Goal: Complete application form: Complete application form

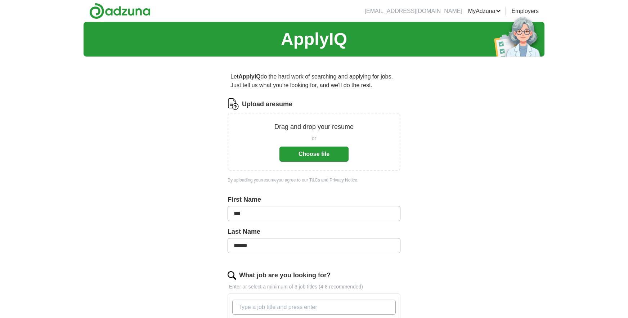
click at [313, 151] on button "Choose file" at bounding box center [313, 154] width 69 height 15
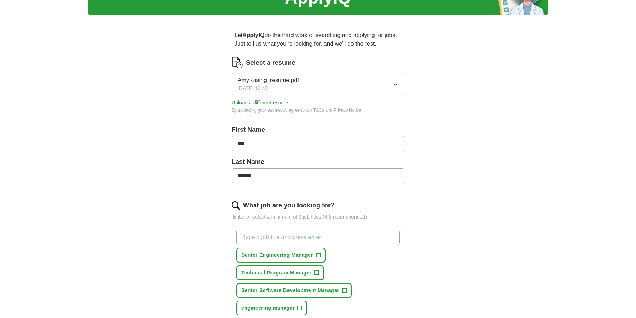
scroll to position [50, 0]
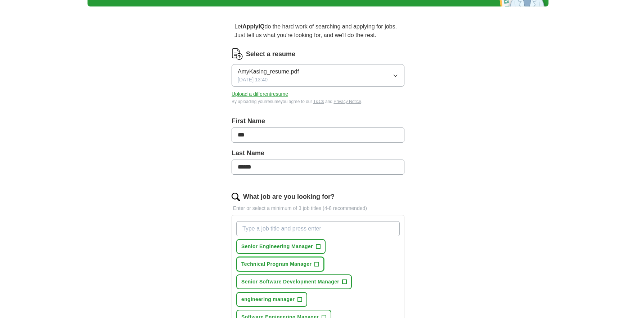
click at [317, 265] on span "+" at bounding box center [317, 264] width 4 height 6
click at [0, 0] on span "×" at bounding box center [0, 0] width 0 height 0
click at [317, 248] on span "+" at bounding box center [318, 247] width 4 height 6
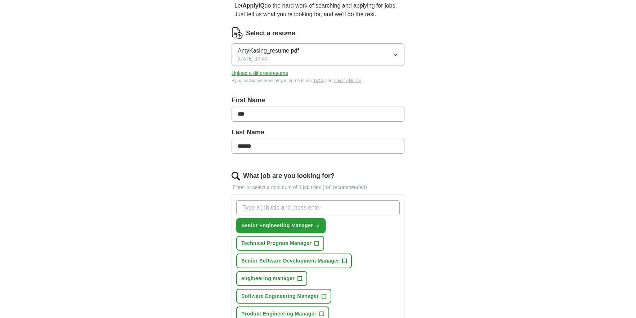
scroll to position [90, 0]
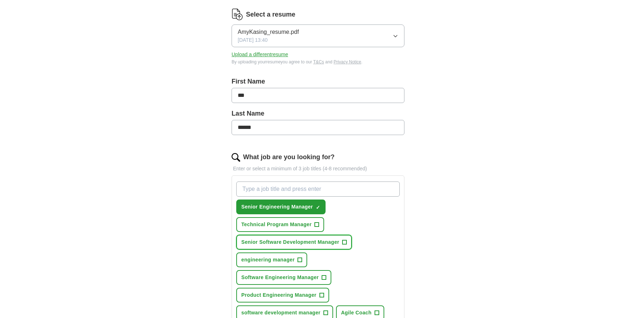
click at [347, 242] on span "+" at bounding box center [344, 242] width 4 height 6
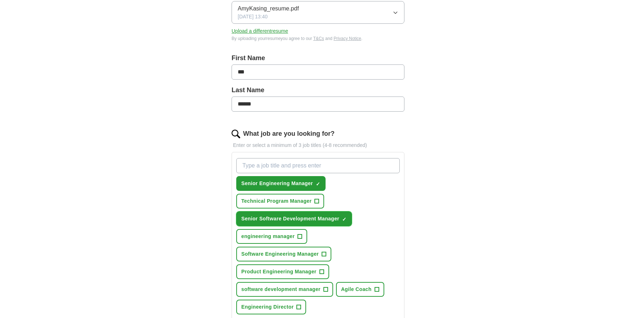
scroll to position [131, 0]
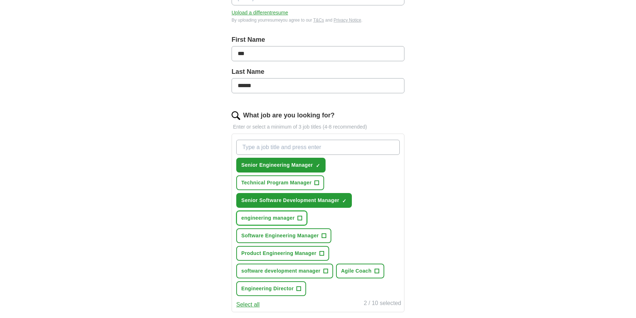
click at [300, 217] on span "+" at bounding box center [300, 218] width 4 height 6
click at [326, 235] on span "+" at bounding box center [324, 236] width 4 height 6
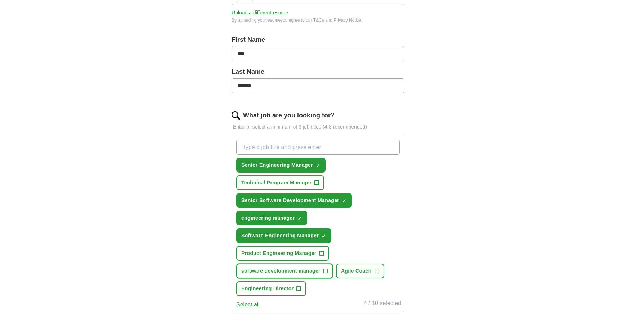
click at [324, 270] on span "+" at bounding box center [325, 271] width 4 height 6
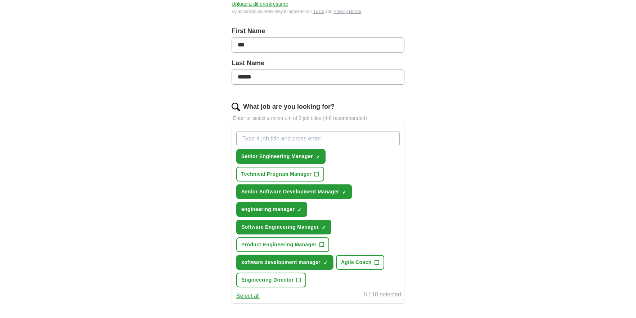
scroll to position [141, 0]
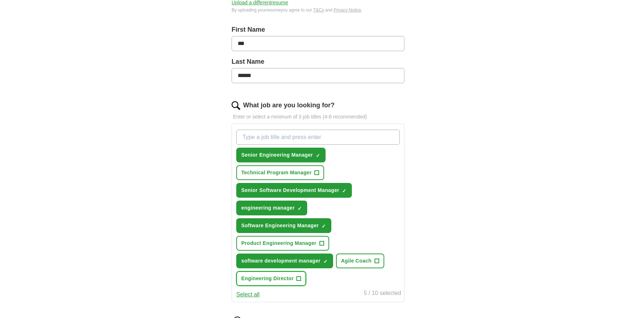
click at [295, 278] on button "Engineering Director +" at bounding box center [271, 278] width 70 height 15
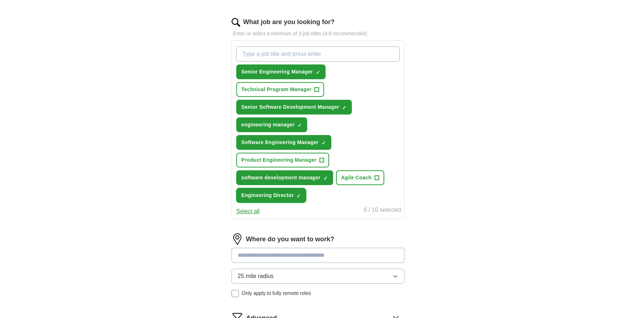
scroll to position [241, 0]
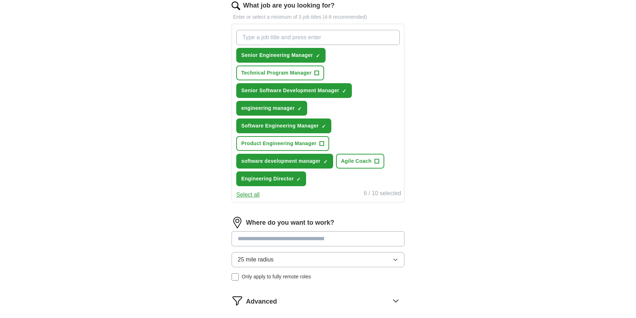
click at [310, 242] on input at bounding box center [318, 238] width 173 height 15
type input "******"
click at [238, 277] on div "25 mile radius Only apply to fully remote roles" at bounding box center [318, 266] width 173 height 28
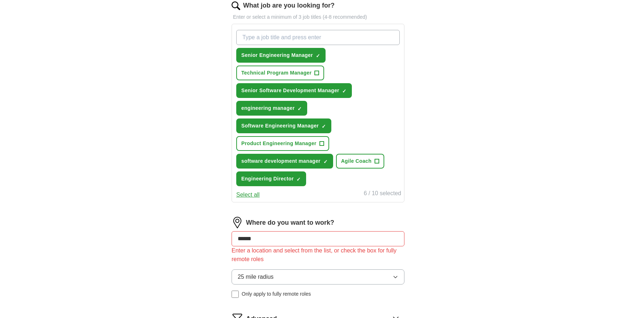
drag, startPoint x: 271, startPoint y: 238, endPoint x: 224, endPoint y: 235, distance: 47.2
click at [224, 235] on div "Let ApplyIQ do the hard work of searching and applying for jobs. Just tell us w…" at bounding box center [318, 98] width 230 height 554
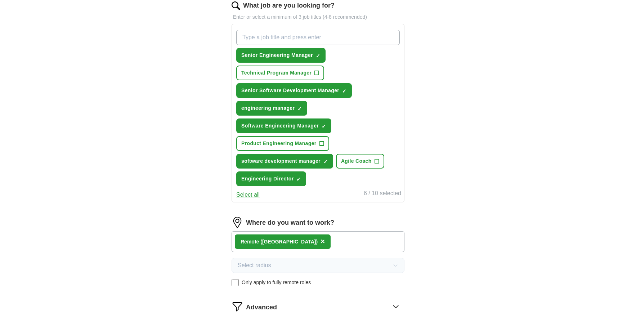
click at [320, 242] on span "×" at bounding box center [322, 241] width 4 height 8
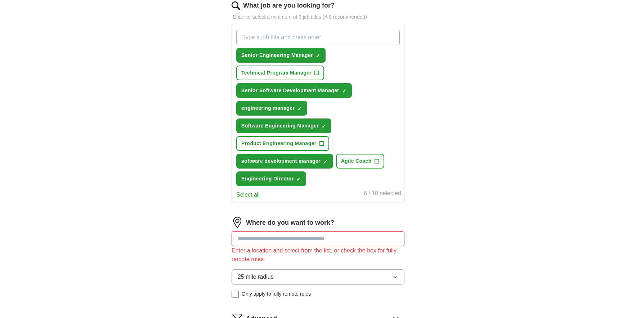
click at [274, 243] on input at bounding box center [318, 238] width 173 height 15
type input "********"
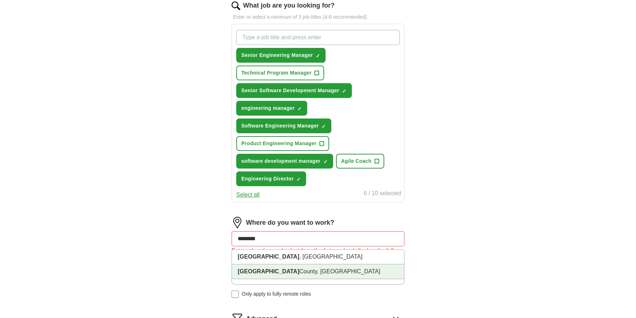
click at [278, 265] on li "Sarasota County, FL" at bounding box center [318, 271] width 172 height 14
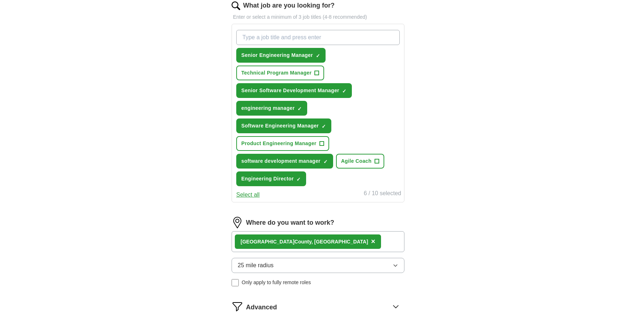
click at [329, 246] on div "Sarasota County, FL ×" at bounding box center [318, 241] width 173 height 21
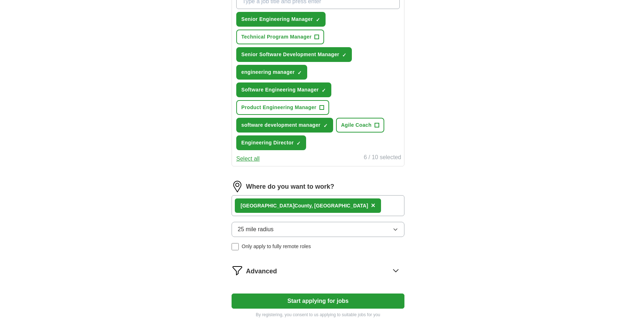
scroll to position [296, 0]
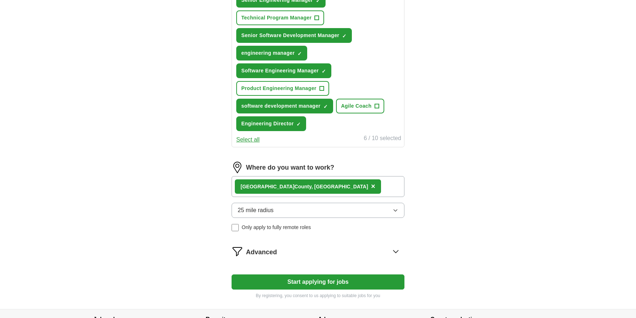
click at [379, 248] on div "Advanced" at bounding box center [325, 252] width 158 height 12
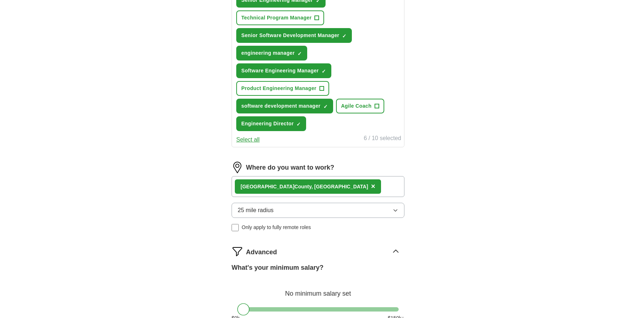
click at [371, 186] on span "×" at bounding box center [373, 186] width 4 height 8
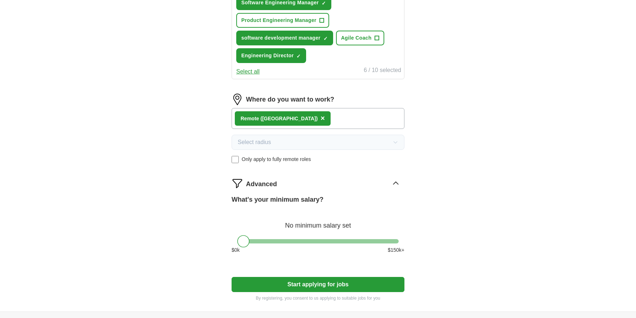
scroll to position [365, 0]
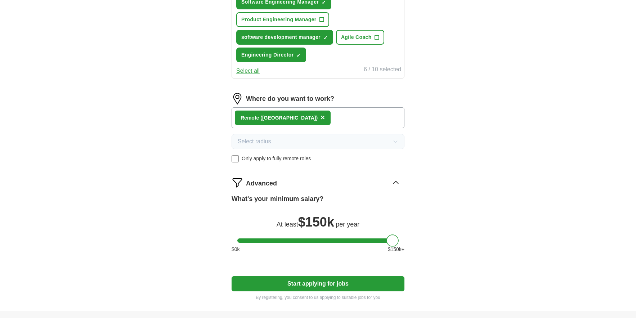
drag, startPoint x: 247, startPoint y: 243, endPoint x: 421, endPoint y: 241, distance: 173.9
click at [421, 241] on div "Let ApplyIQ do the hard work of searching and applying for jobs. Just tell us w…" at bounding box center [318, 3] width 230 height 613
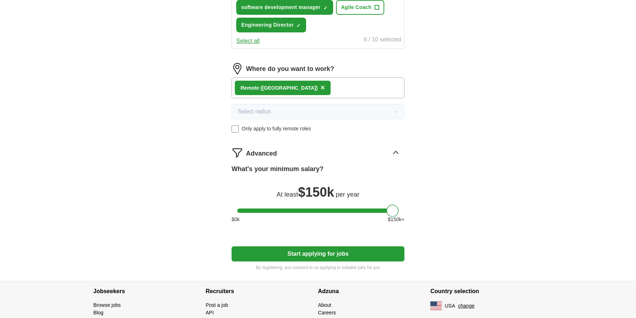
scroll to position [408, 0]
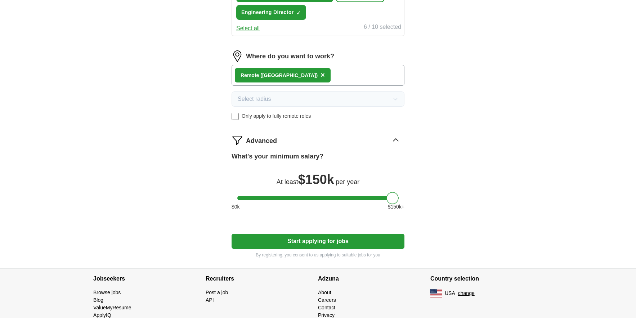
click at [261, 142] on span "Advanced" at bounding box center [261, 141] width 31 height 10
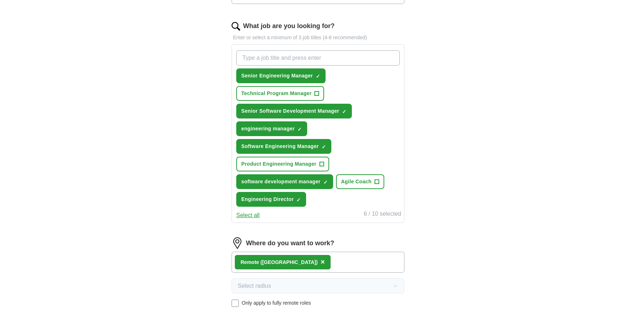
scroll to position [214, 0]
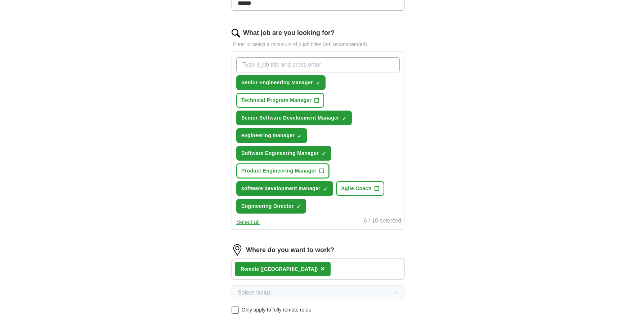
click at [318, 171] on button "Product Engineering Manager +" at bounding box center [282, 170] width 93 height 15
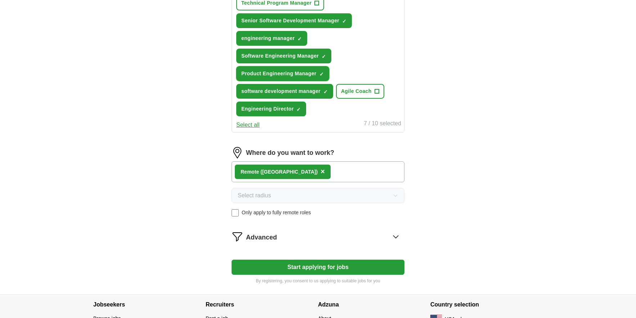
scroll to position [340, 0]
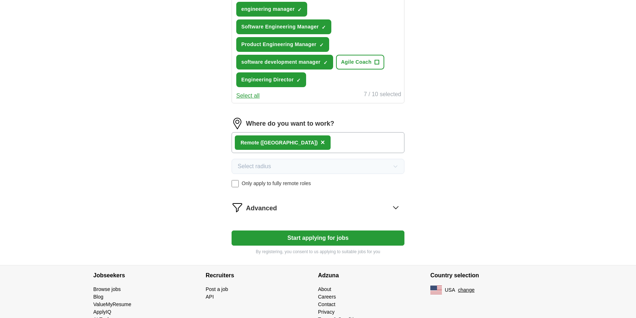
click at [318, 236] on button "Start applying for jobs" at bounding box center [318, 237] width 173 height 15
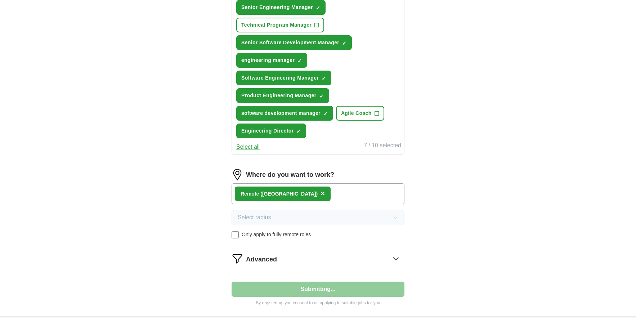
select select "**"
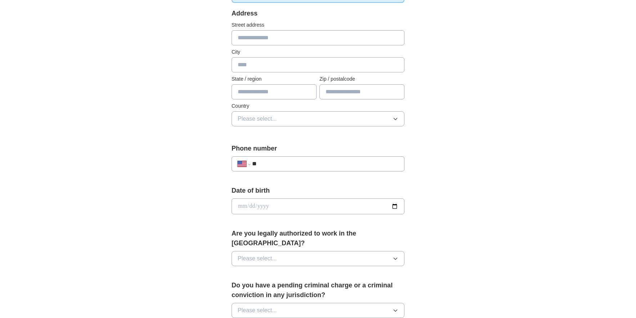
scroll to position [150, 0]
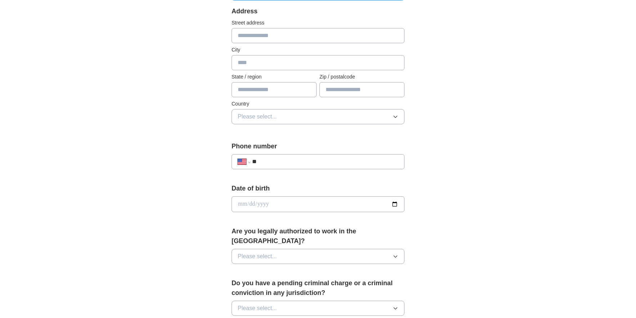
click at [273, 252] on span "Please select..." at bounding box center [257, 256] width 39 height 9
click at [259, 269] on div "Yes" at bounding box center [318, 273] width 161 height 9
click at [262, 304] on span "Please select..." at bounding box center [257, 308] width 39 height 9
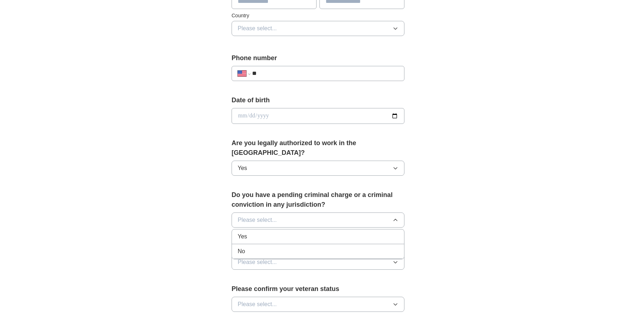
scroll to position [243, 0]
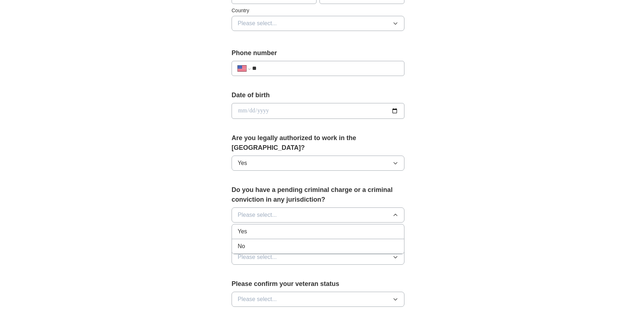
click at [254, 242] on div "No" at bounding box center [318, 246] width 161 height 9
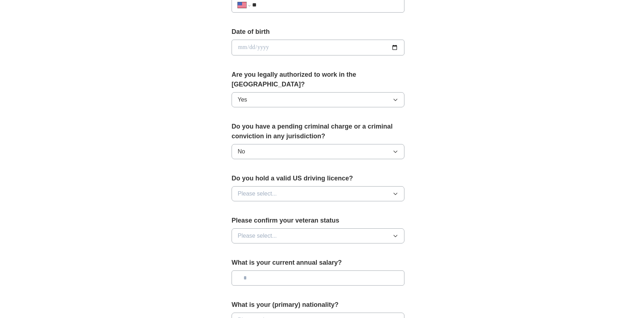
scroll to position [307, 0]
click at [299, 185] on button "Please select..." at bounding box center [318, 192] width 173 height 15
click at [291, 205] on div "Yes" at bounding box center [318, 209] width 161 height 9
click at [280, 229] on button "Please select..." at bounding box center [318, 235] width 173 height 15
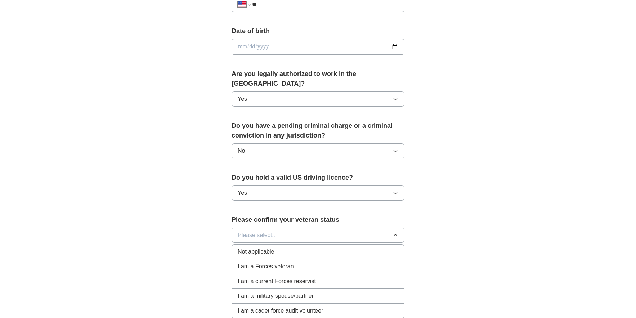
click at [272, 247] on span "Not applicable" at bounding box center [256, 251] width 36 height 9
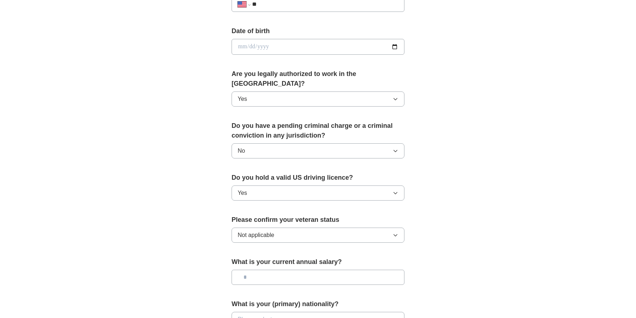
click at [281, 228] on button "Not applicable" at bounding box center [318, 235] width 173 height 15
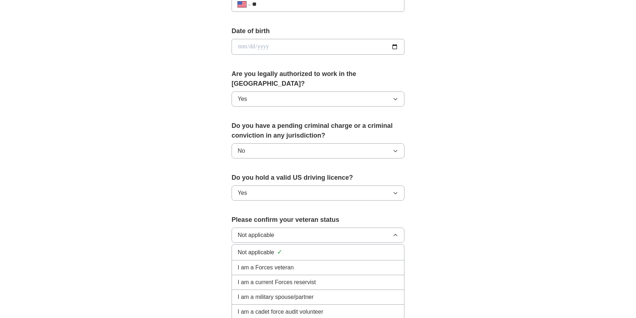
click at [471, 261] on div "**********" at bounding box center [317, 42] width 461 height 656
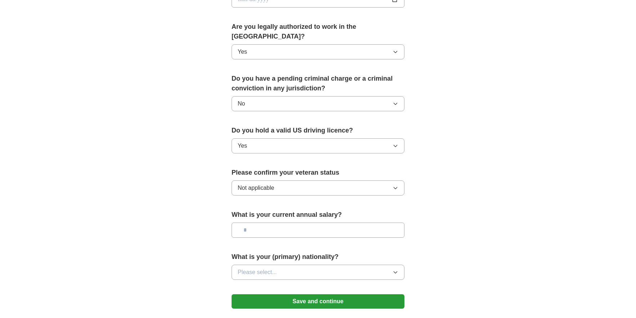
scroll to position [355, 0]
click at [320, 264] on button "Please select..." at bounding box center [318, 271] width 173 height 15
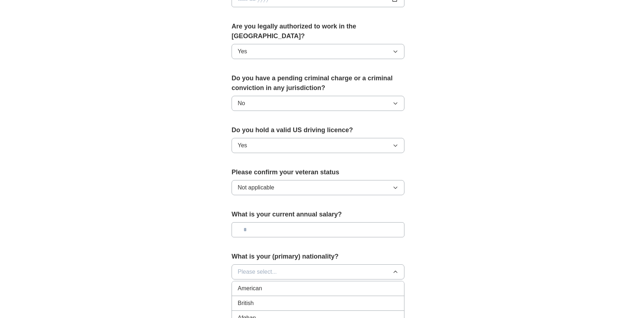
click at [318, 284] on div "American" at bounding box center [318, 288] width 161 height 9
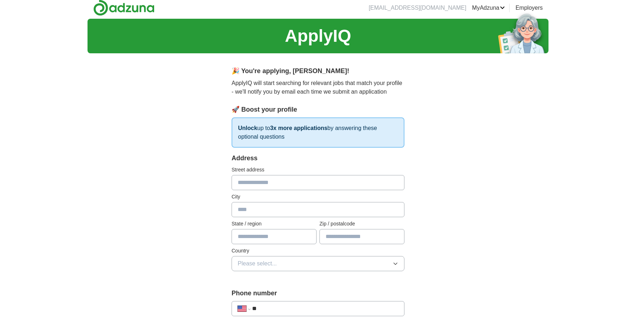
scroll to position [0, 0]
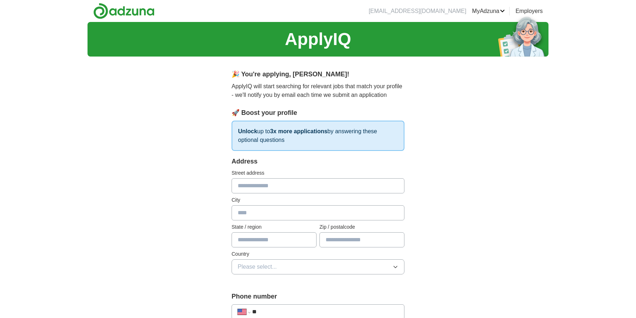
click at [267, 235] on input "text" at bounding box center [274, 239] width 85 height 15
type input "**"
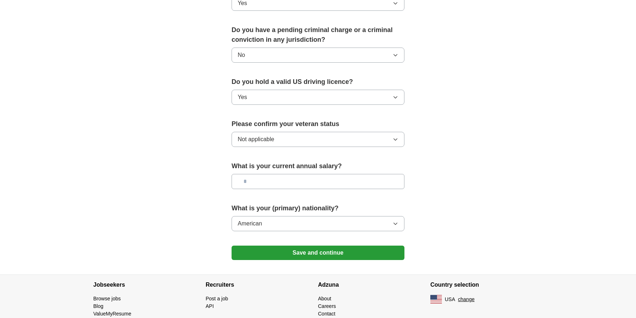
scroll to position [423, 0]
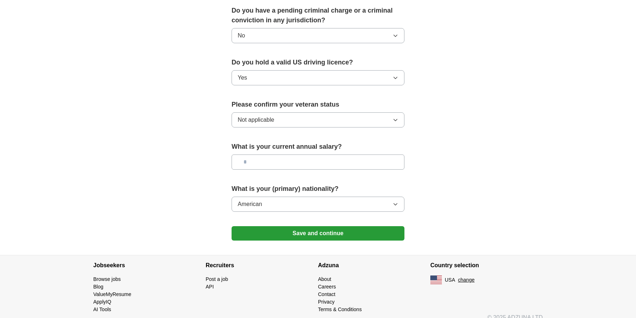
click at [327, 226] on button "Save and continue" at bounding box center [318, 233] width 173 height 14
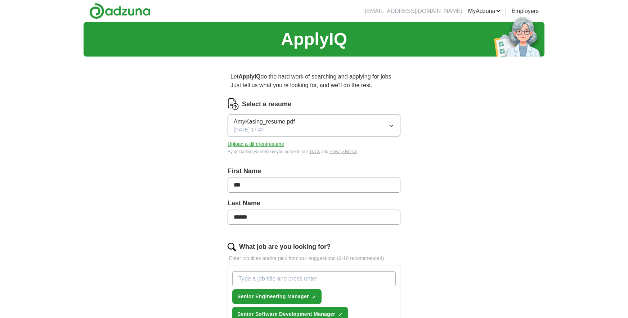
click at [254, 145] on button "Upload a different resume" at bounding box center [256, 144] width 57 height 8
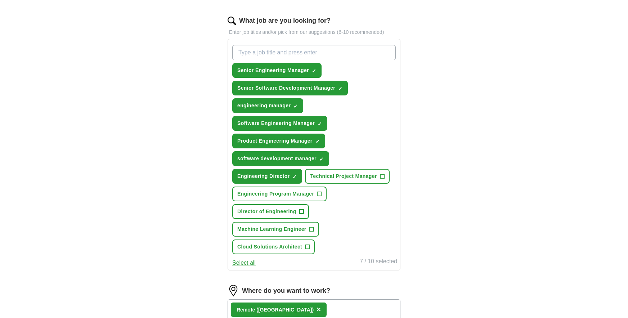
scroll to position [229, 0]
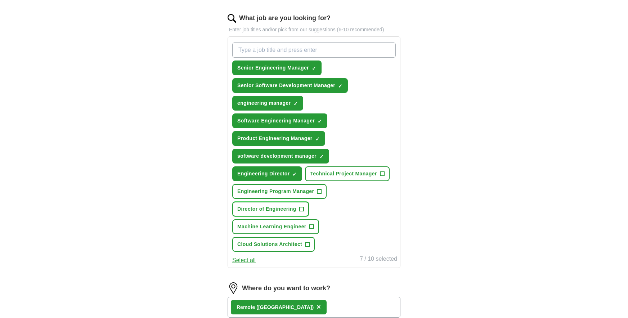
click at [298, 208] on button "Director of Engineering +" at bounding box center [270, 209] width 77 height 15
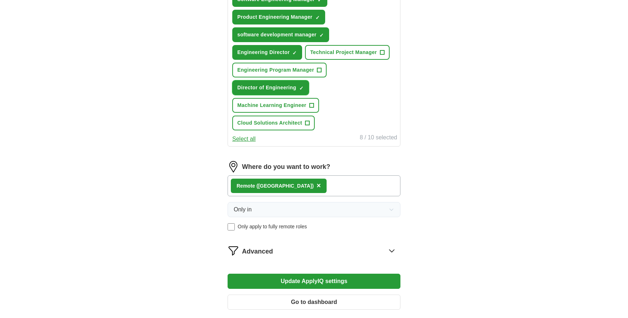
scroll to position [350, 0]
click at [254, 252] on span "Advanced" at bounding box center [257, 251] width 31 height 10
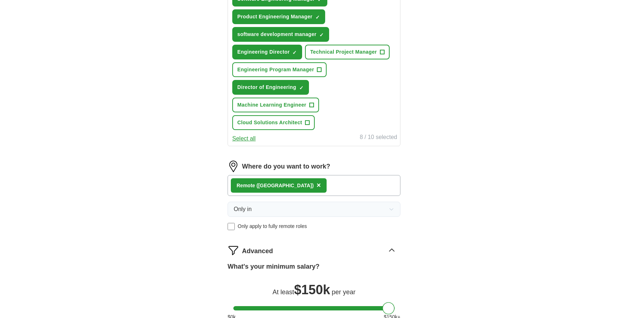
click at [126, 252] on div "ApplyIQ Let ApplyIQ do the hard work of searching and applying for jobs. Just t…" at bounding box center [314, 32] width 461 height 721
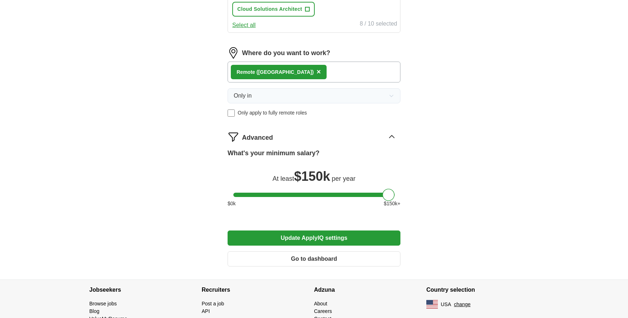
scroll to position [470, 0]
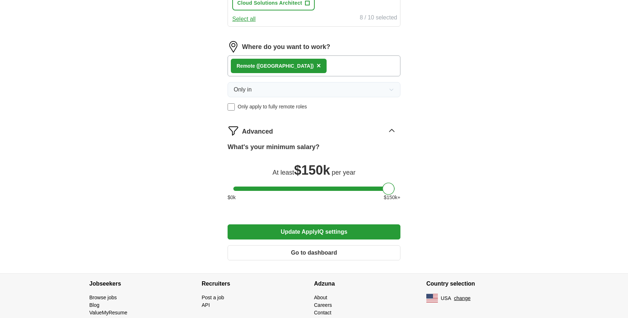
click at [309, 233] on button "Update ApplyIQ settings" at bounding box center [314, 231] width 173 height 15
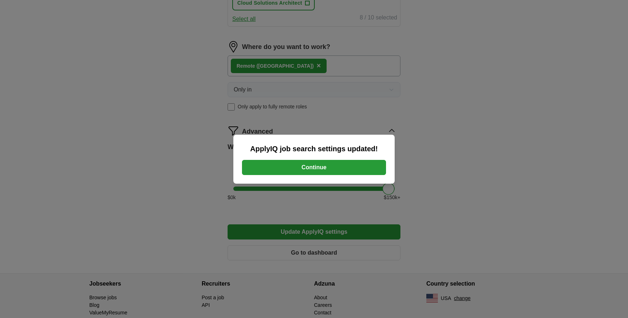
click at [321, 166] on button "Continue" at bounding box center [314, 167] width 144 height 15
